Goal: Information Seeking & Learning: Learn about a topic

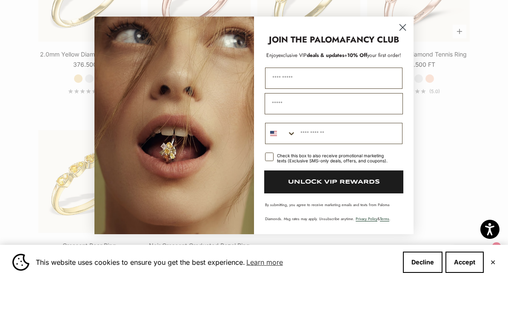
scroll to position [1238, 0]
click at [402, 54] on icon "Close dialog" at bounding box center [403, 57] width 6 height 6
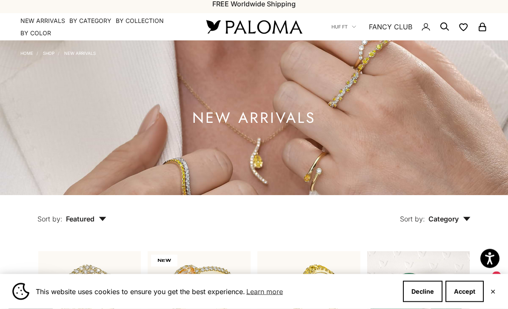
scroll to position [0, 0]
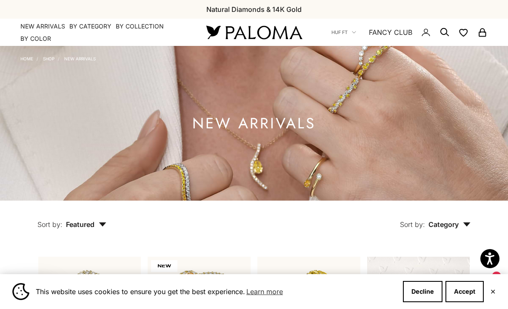
click at [451, 131] on img at bounding box center [254, 123] width 508 height 155
click at [43, 25] on link "NEW ARRIVALS" at bounding box center [42, 26] width 45 height 9
click at [91, 26] on summary "By Category" at bounding box center [90, 26] width 42 height 9
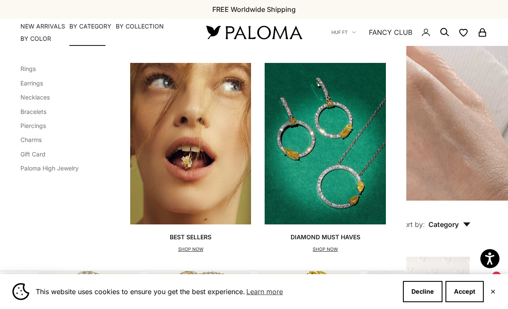
click at [38, 112] on link "Bracelets" at bounding box center [33, 111] width 26 height 7
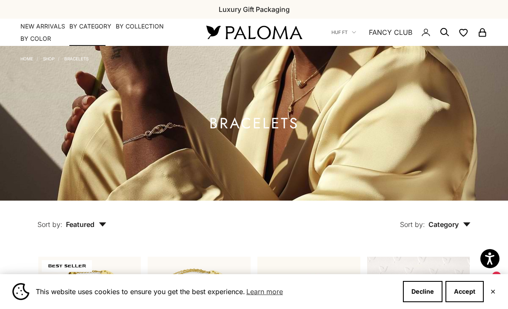
click at [94, 23] on summary "By Category" at bounding box center [90, 26] width 42 height 9
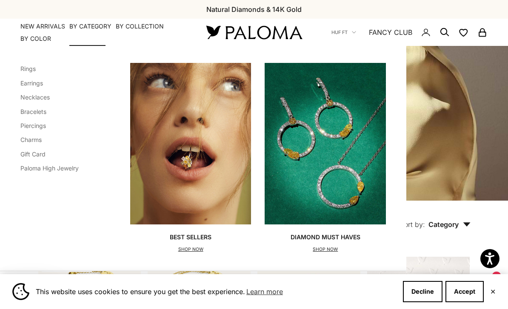
click at [36, 94] on link "Necklaces" at bounding box center [34, 97] width 29 height 7
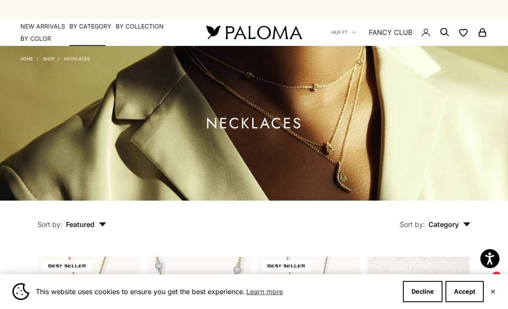
click at [90, 28] on summary "By Category" at bounding box center [90, 26] width 42 height 9
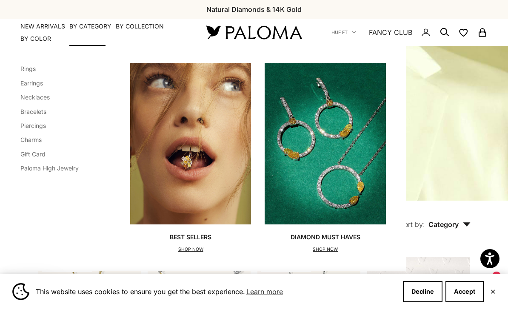
click at [27, 69] on link "Rings" at bounding box center [27, 68] width 15 height 7
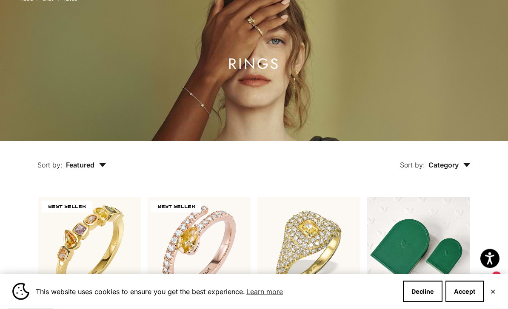
scroll to position [60, 0]
click at [99, 167] on icon "button" at bounding box center [103, 165] width 8 height 4
click at [88, 169] on span "Featured" at bounding box center [86, 165] width 40 height 9
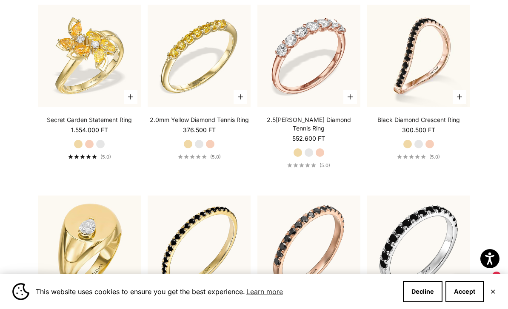
scroll to position [2511, 0]
